Goal: Task Accomplishment & Management: Use online tool/utility

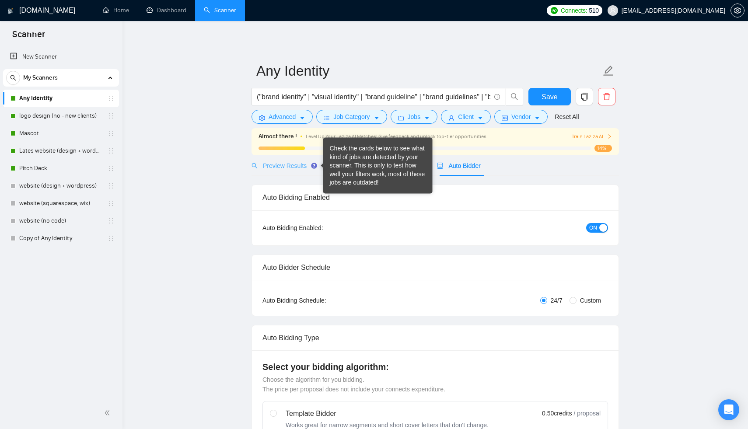
drag, startPoint x: 347, startPoint y: 166, endPoint x: 292, endPoint y: 162, distance: 55.3
click at [324, 166] on div "Check the cards below to see what kind of jobs are detected by your scanner. Th…" at bounding box center [377, 166] width 109 height 56
click at [355, 170] on div "Check the cards below to see what kind of jobs are detected by your scanner. Th…" at bounding box center [378, 165] width 96 height 43
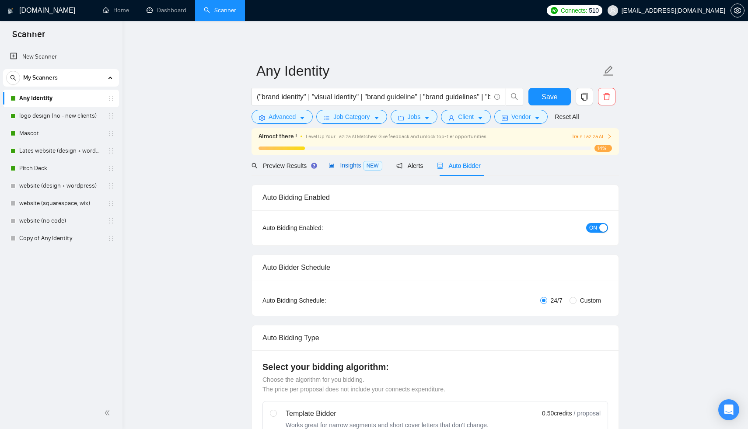
click at [358, 166] on span "Insights NEW" at bounding box center [355, 165] width 53 height 7
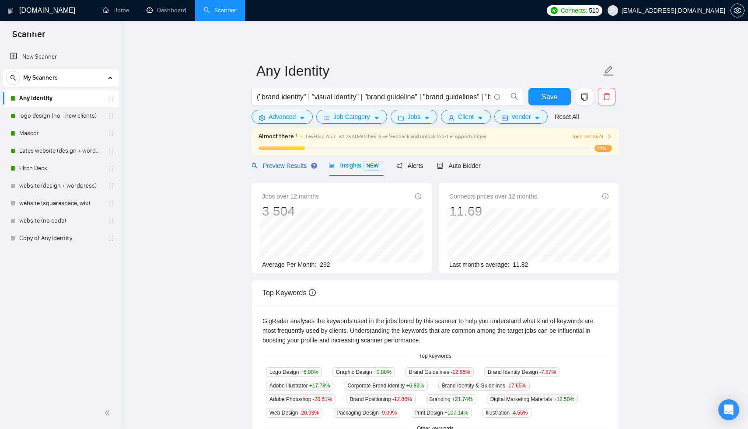
click at [287, 165] on span "Preview Results" at bounding box center [283, 165] width 63 height 7
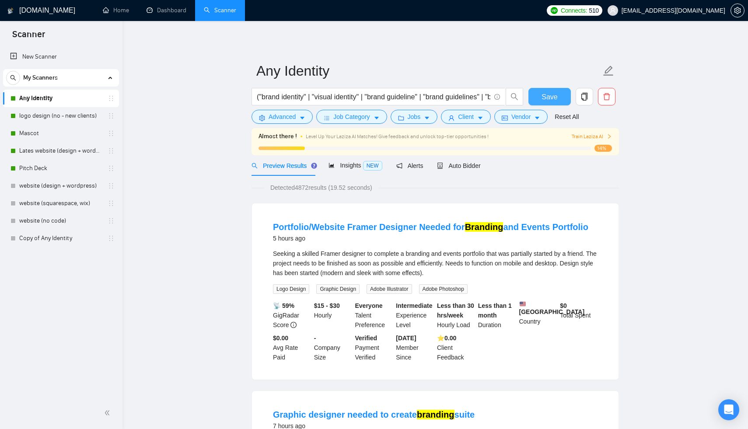
click at [550, 93] on span "Save" at bounding box center [550, 96] width 16 height 11
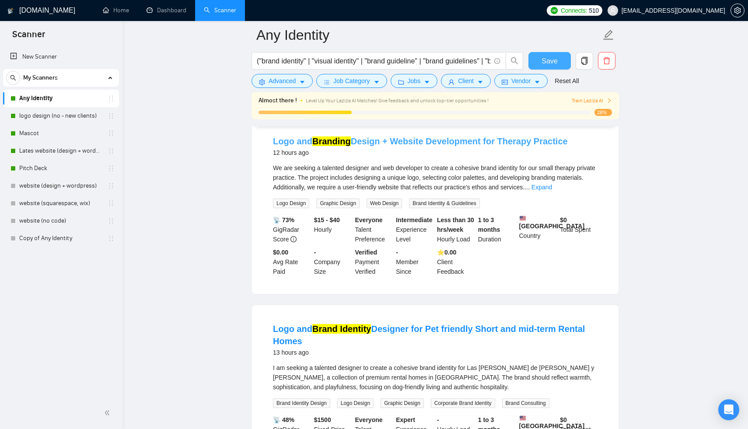
scroll to position [1240, 0]
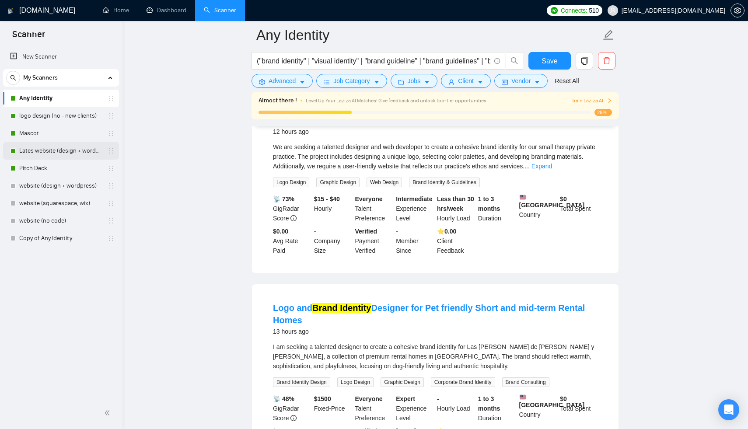
click at [58, 150] on link "Lates website (design + wordpress)" at bounding box center [60, 151] width 83 height 18
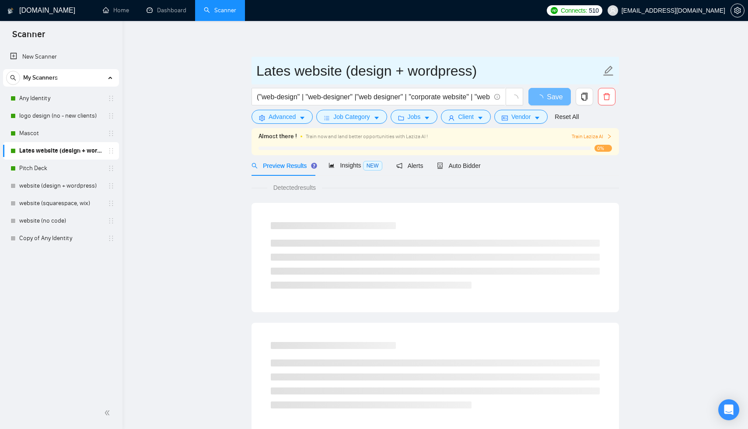
click at [289, 71] on input "Lates website (design + wordpress)" at bounding box center [428, 71] width 345 height 22
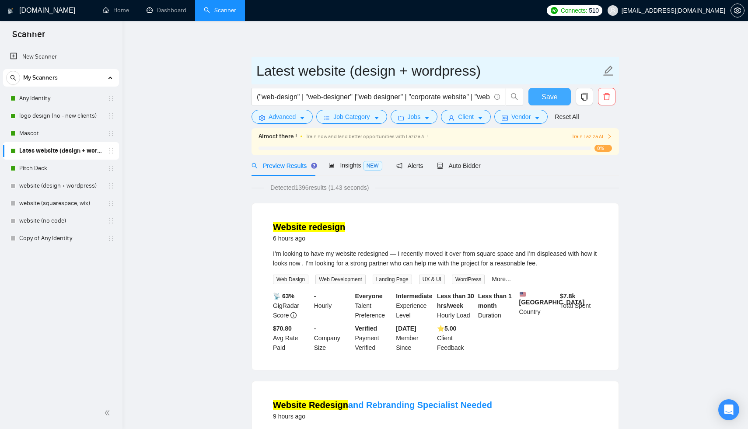
type input "Latest website (design + wordpress)"
click at [551, 92] on span "Save" at bounding box center [550, 96] width 16 height 11
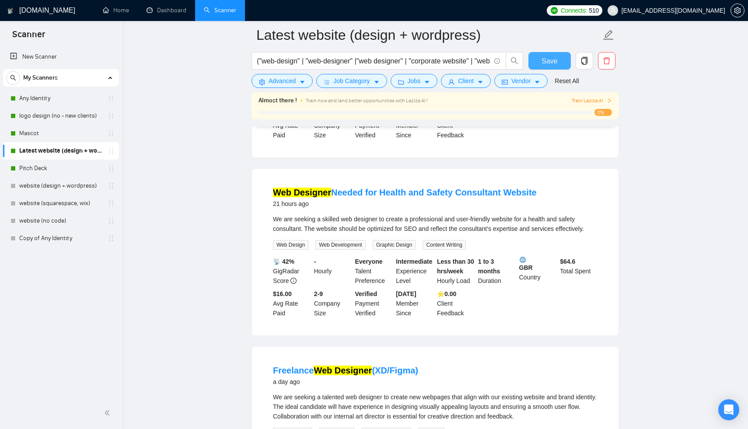
scroll to position [965, 0]
